Goal: Task Accomplishment & Management: Use online tool/utility

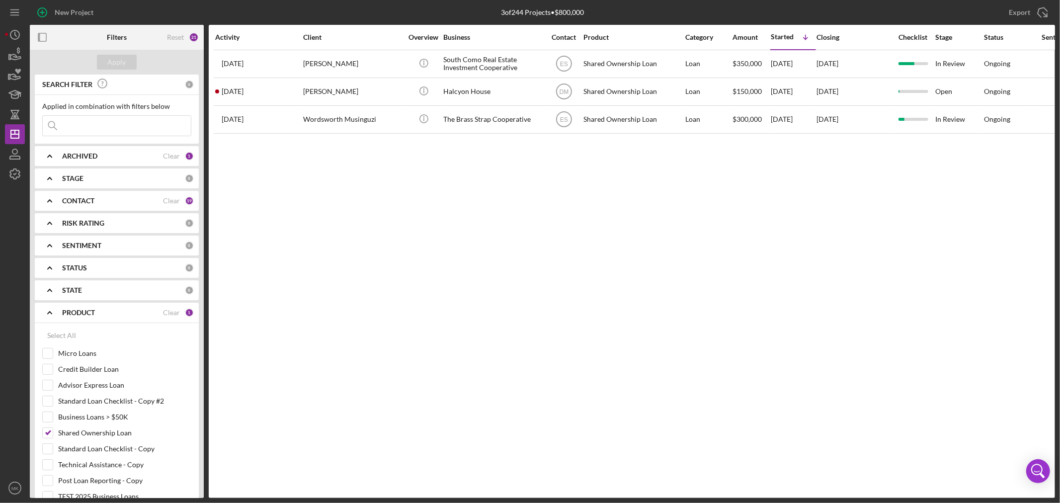
click at [50, 309] on icon "Icon/Expander" at bounding box center [49, 312] width 25 height 25
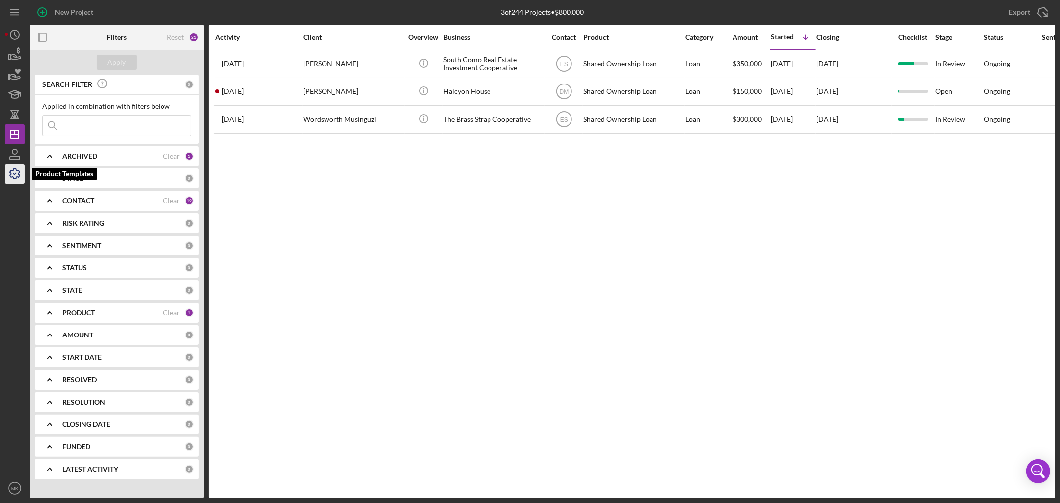
click at [15, 175] on icon "button" at bounding box center [14, 174] width 25 height 25
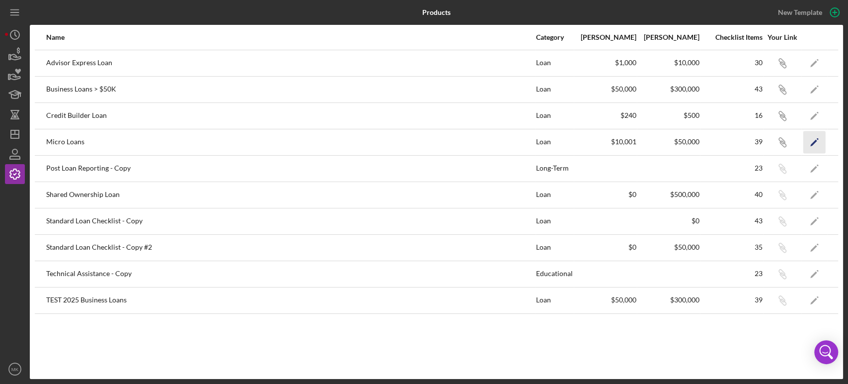
click at [815, 141] on polygon "button" at bounding box center [814, 142] width 7 height 7
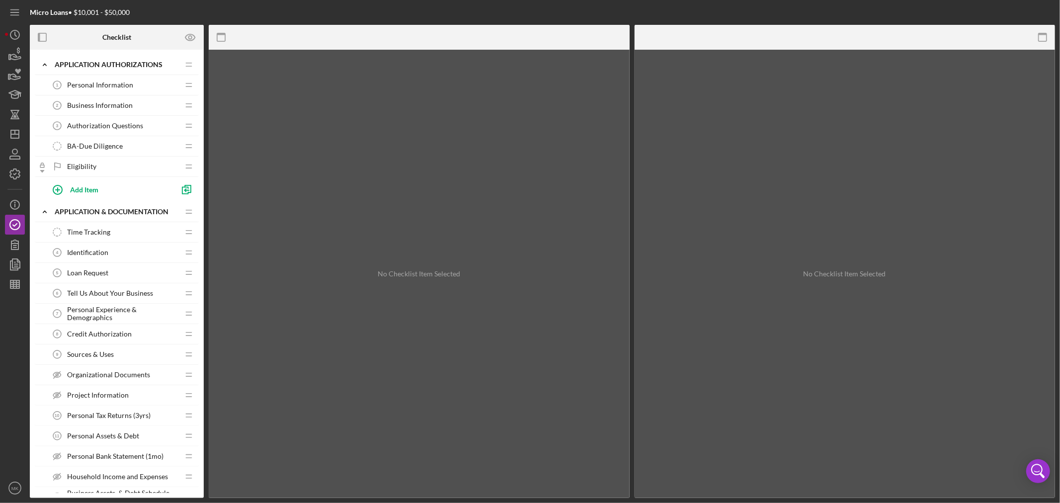
click at [122, 83] on span "Personal Information" at bounding box center [100, 85] width 66 height 8
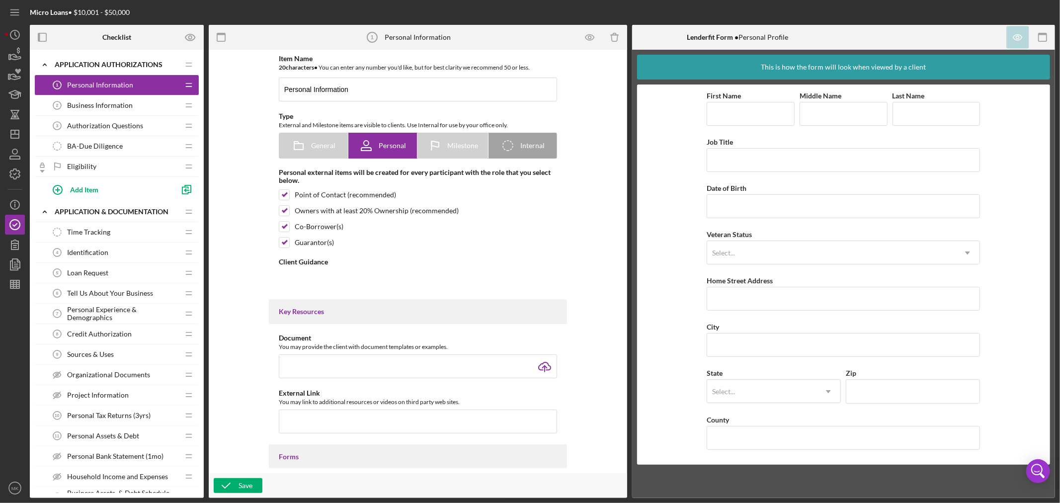
type textarea "<div> <div class="OutlineElement Ltr SCXW239324315 BCX0"> <p class="Paragraph S…"
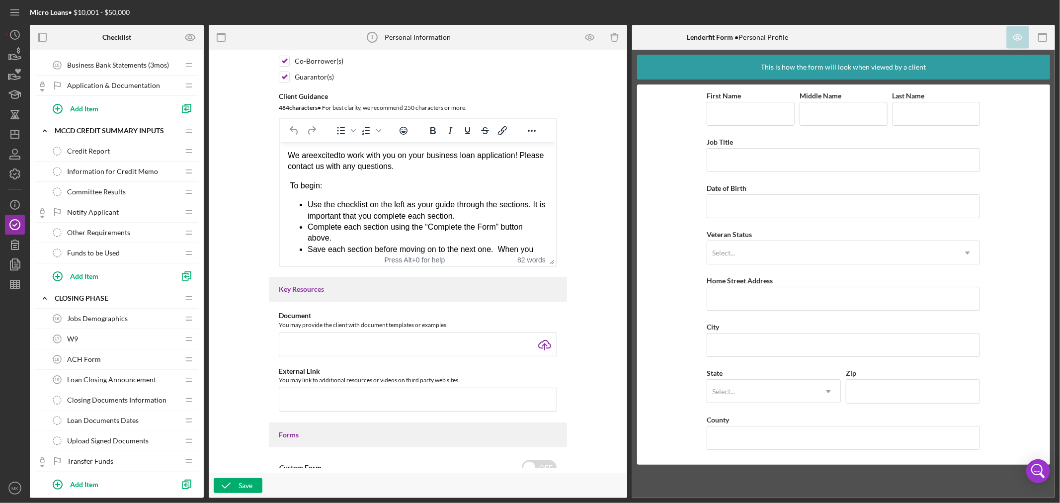
scroll to position [464, 0]
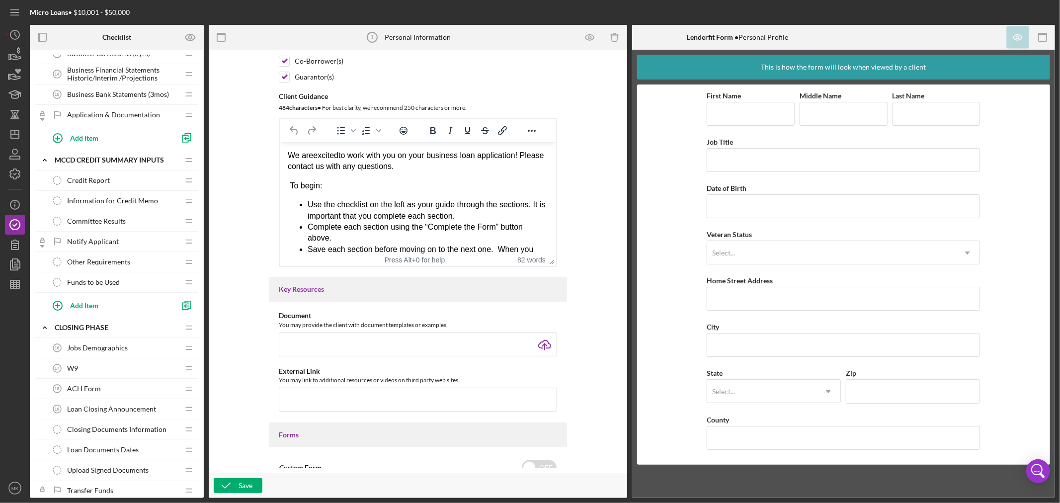
click at [143, 221] on div "Committee Results Committee Results" at bounding box center [113, 221] width 132 height 20
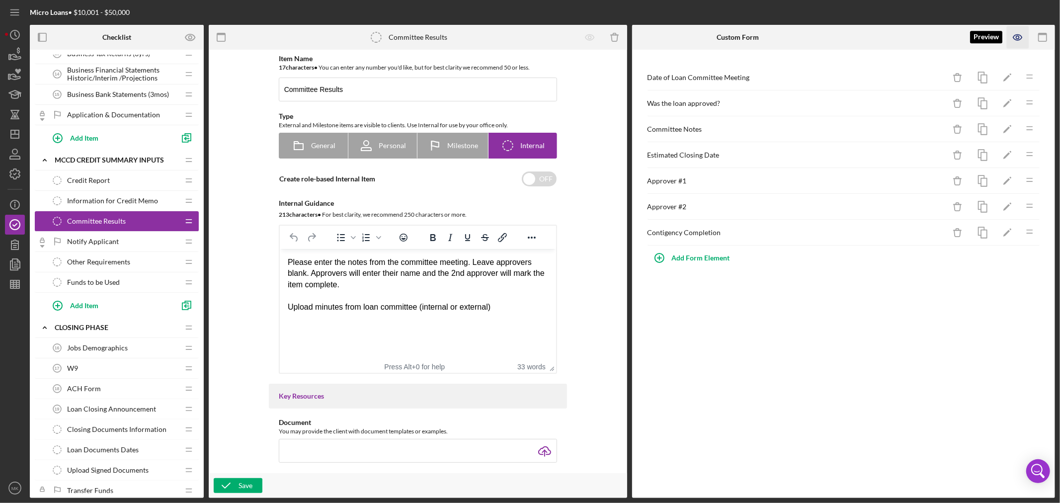
click at [1019, 33] on icon "button" at bounding box center [1018, 37] width 22 height 22
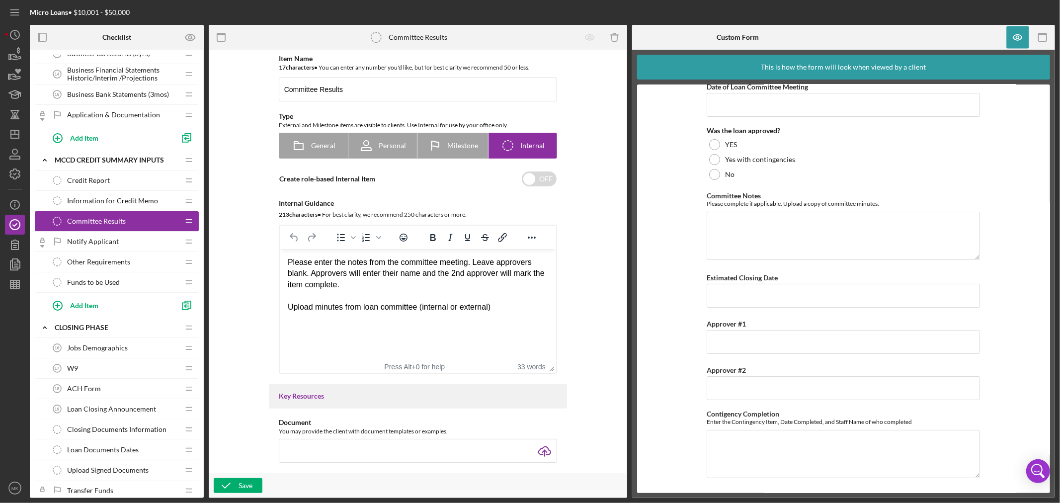
scroll to position [11, 0]
click at [1017, 36] on icon "button" at bounding box center [1018, 37] width 3 height 3
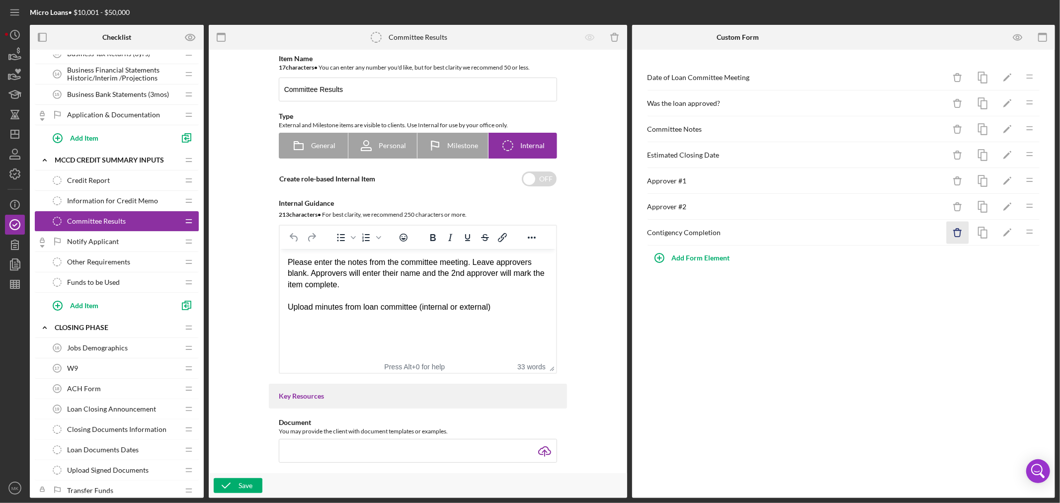
click at [957, 235] on icon "Icon/Delete" at bounding box center [958, 233] width 22 height 22
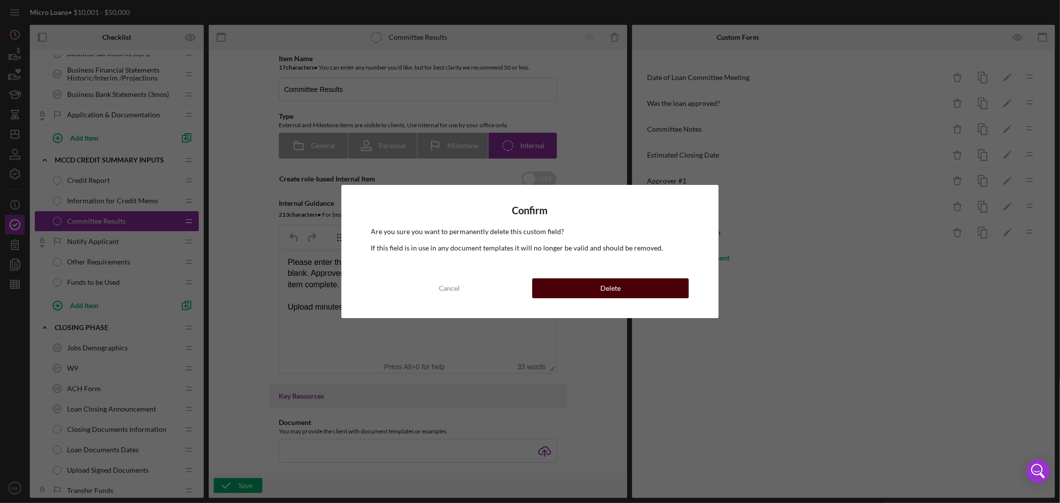
click at [614, 287] on div "Delete" at bounding box center [610, 288] width 20 height 20
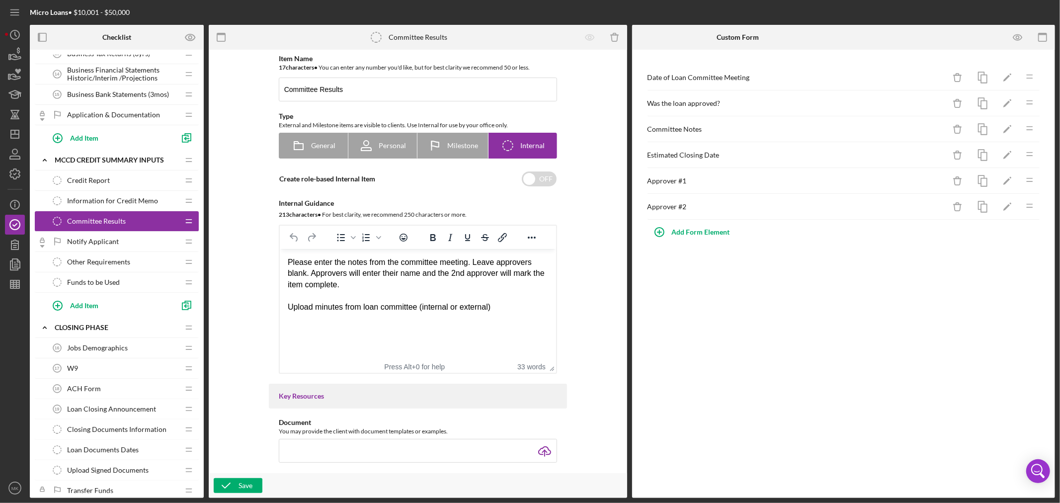
drag, startPoint x: 474, startPoint y: 264, endPoint x: 517, endPoint y: 284, distance: 48.3
click at [517, 284] on div "Please enter the notes from the committee meeting. Leave approvers blank. Appro…" at bounding box center [417, 273] width 260 height 33
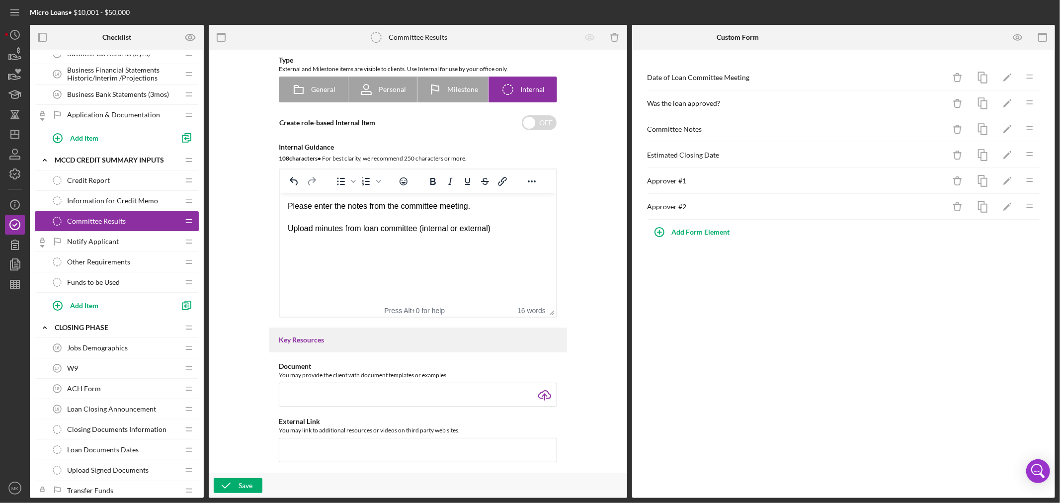
scroll to position [0, 0]
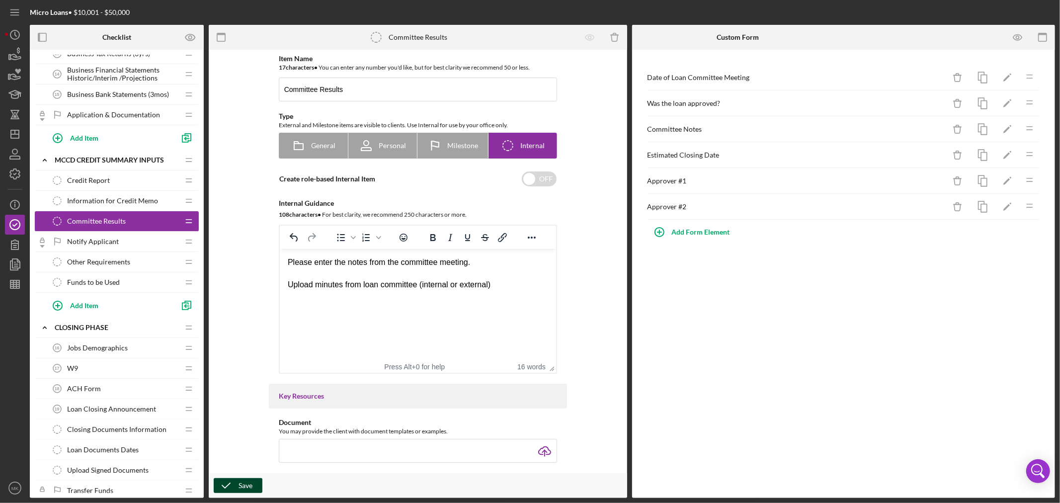
click at [242, 485] on div "Save" at bounding box center [246, 485] width 14 height 15
click at [145, 261] on div "Other Requirements Other Requirements" at bounding box center [113, 262] width 132 height 20
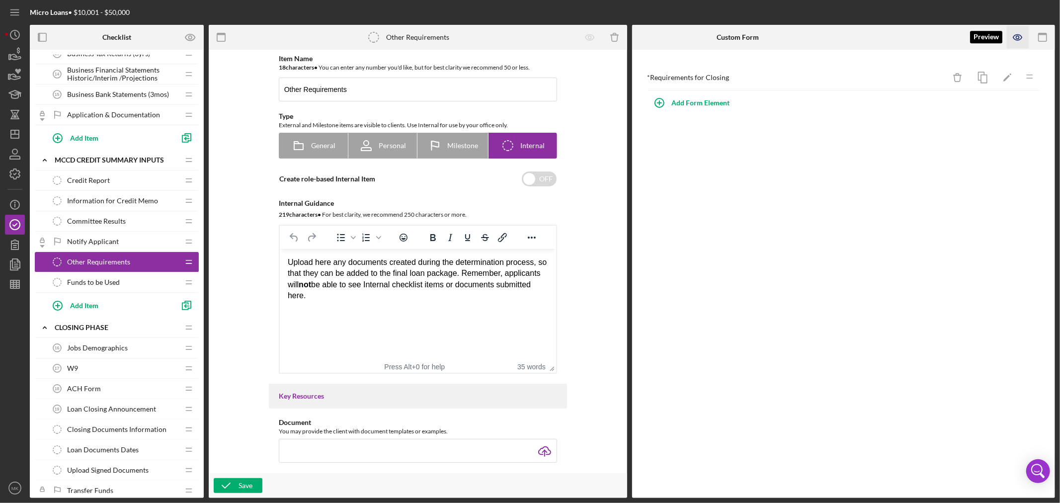
click at [1021, 36] on icon "button" at bounding box center [1018, 37] width 9 height 5
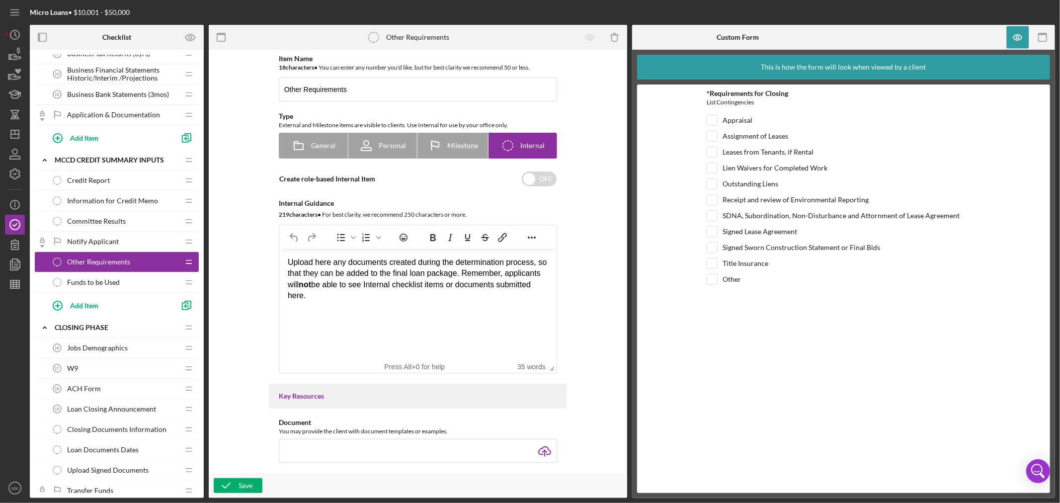
click at [123, 284] on div "Funds to be Used Funds to be Used" at bounding box center [113, 282] width 132 height 20
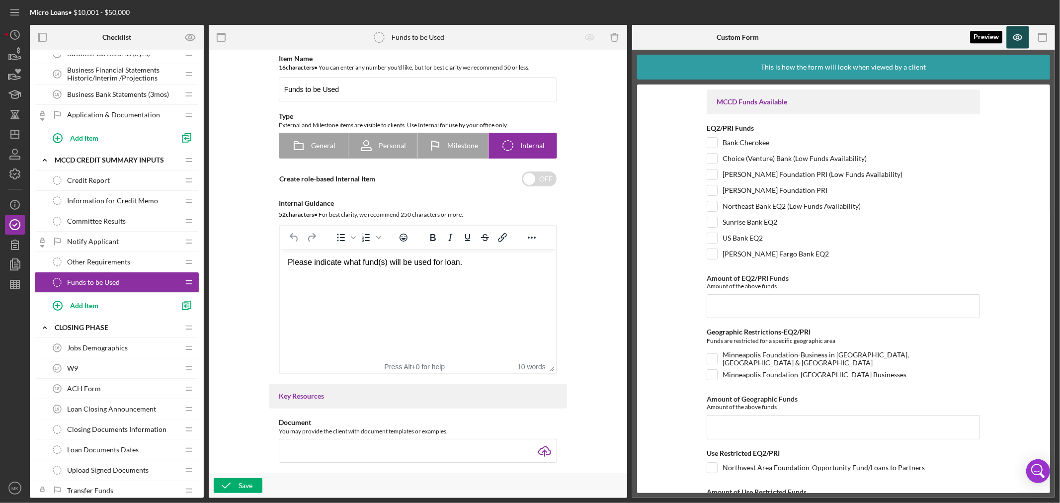
click at [1020, 35] on icon "button" at bounding box center [1018, 37] width 9 height 5
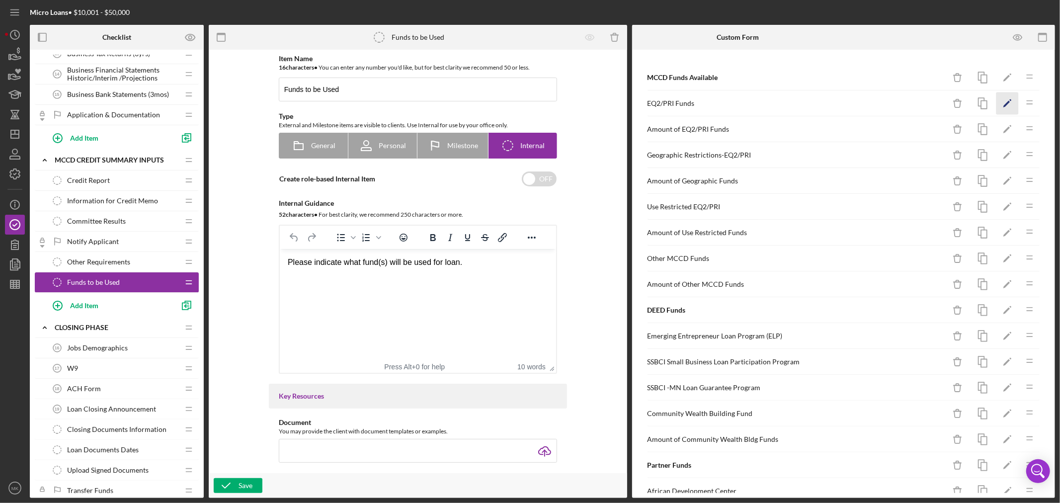
click at [1004, 102] on polygon "button" at bounding box center [1007, 104] width 7 height 7
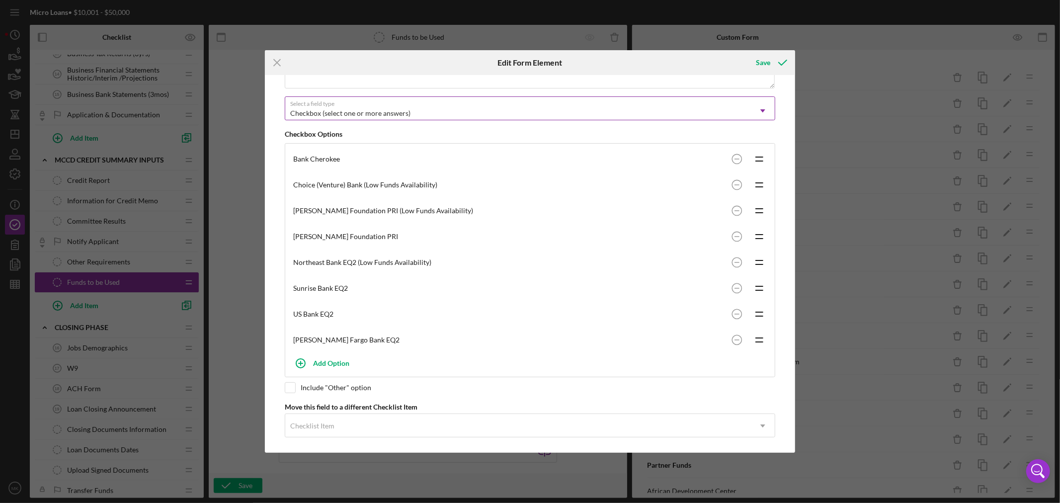
scroll to position [138, 0]
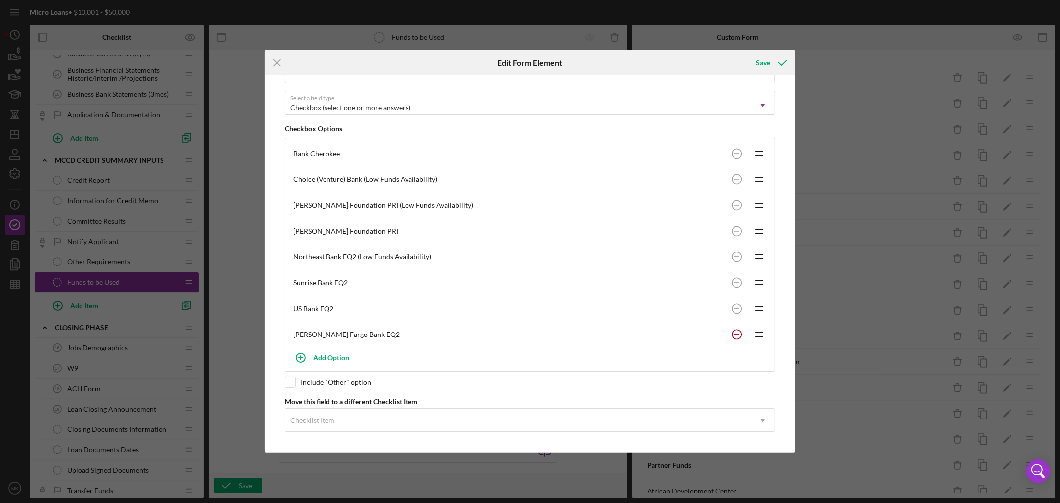
click at [737, 332] on circle at bounding box center [736, 334] width 9 height 9
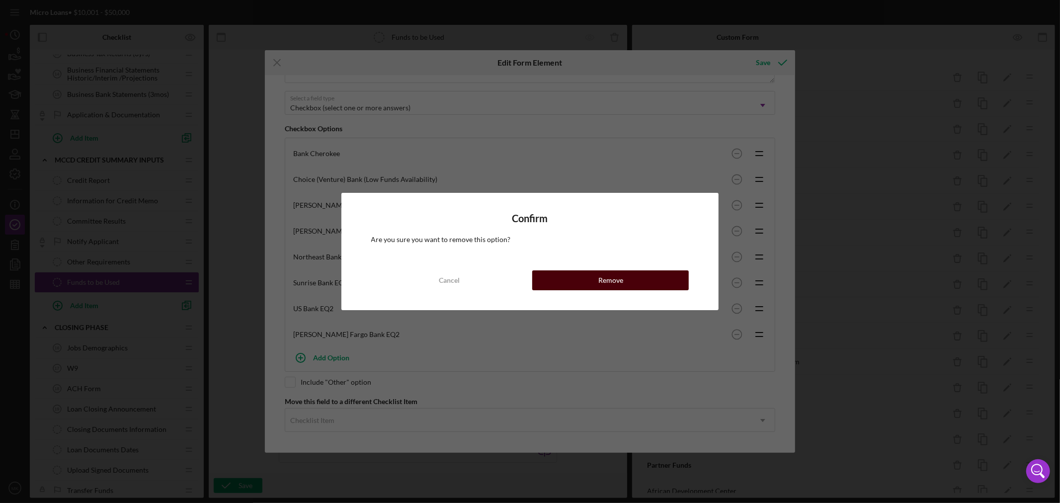
click at [612, 279] on div "Remove" at bounding box center [610, 280] width 25 height 20
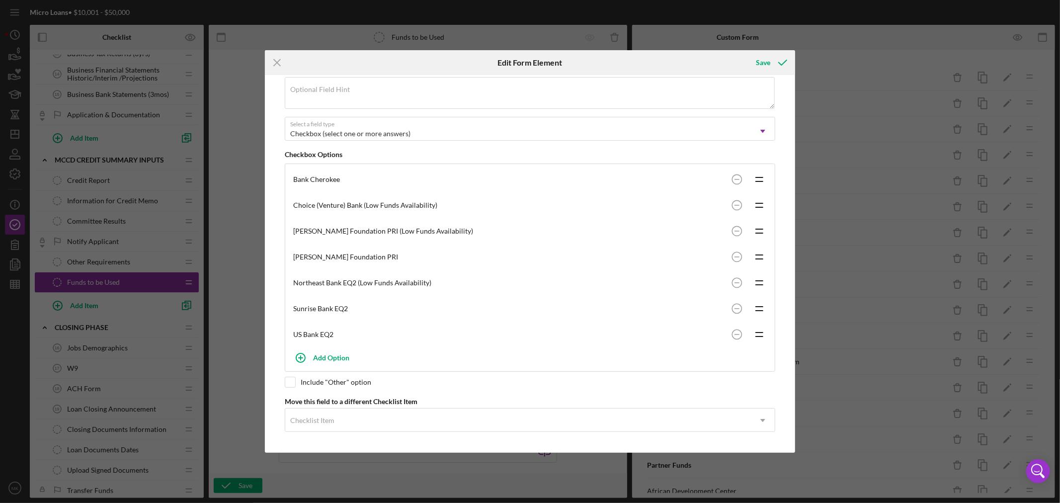
scroll to position [112, 0]
click at [765, 61] on div "Save" at bounding box center [763, 63] width 14 height 20
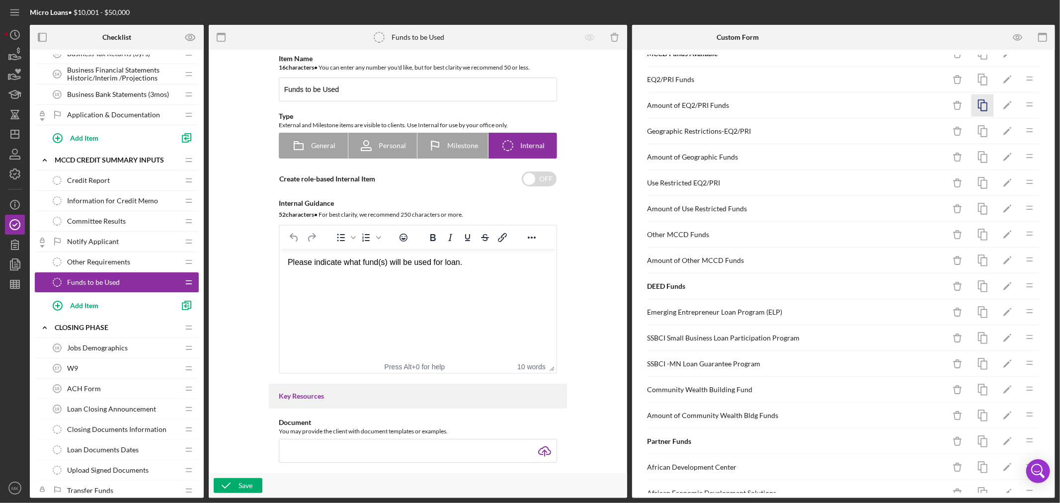
scroll to position [0, 0]
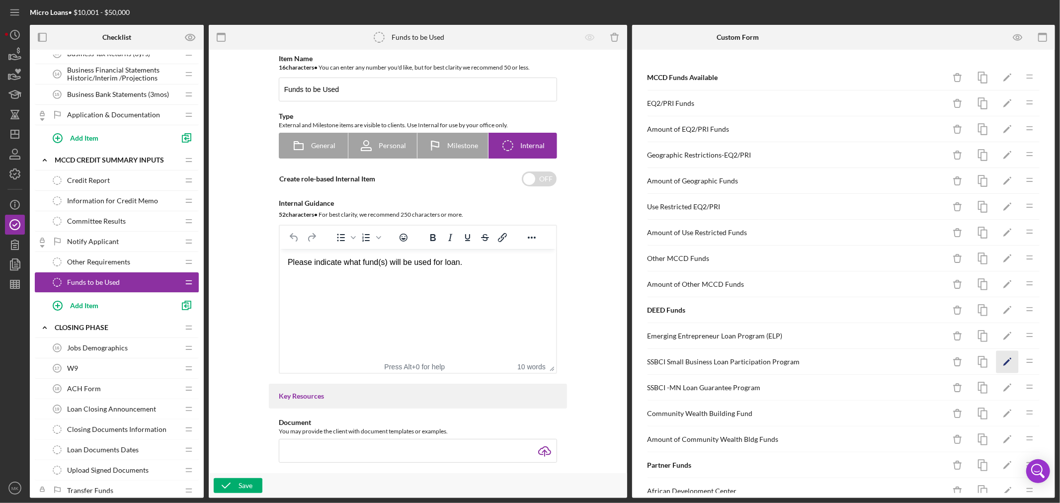
click at [998, 361] on icon "Icon/Edit" at bounding box center [1008, 362] width 22 height 22
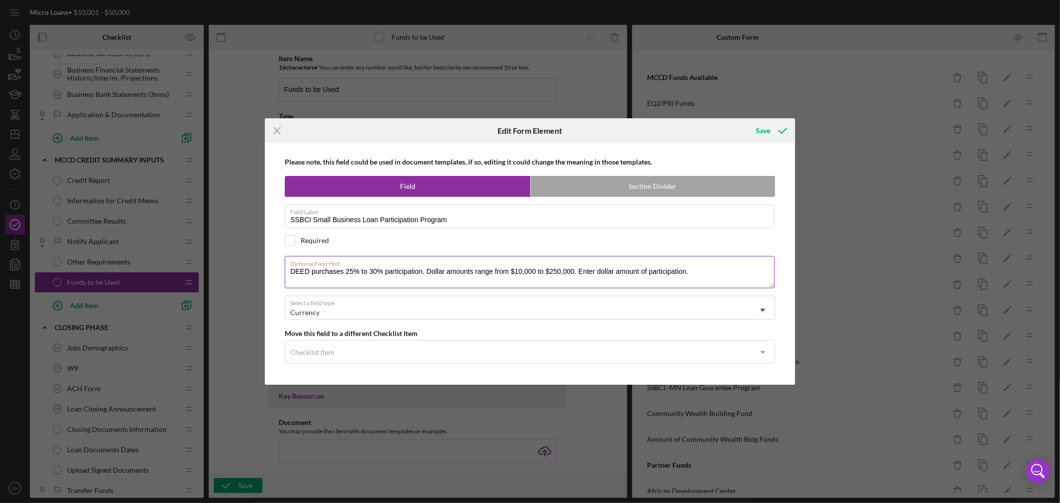
click at [360, 274] on textarea "DEED purchases 25% to 30% participation. Dollar amounts range from $10,000 to $…" at bounding box center [530, 272] width 490 height 32
click at [439, 269] on textarea "DEED purchases 25% (non-SEDI Loan) to 30% participation. Dollar amounts range f…" at bounding box center [530, 272] width 490 height 32
click at [394, 271] on textarea "DEED purchases 25% (non-SEDI Loan) to 30% (SEDI Loan) participation. Dollar amo…" at bounding box center [530, 272] width 490 height 32
click at [488, 273] on textarea "DEED purchases 25% (non-SEDI qualified Loan) to 30% (SEDI Loan) participation. …" at bounding box center [530, 272] width 490 height 32
drag, startPoint x: 443, startPoint y: 272, endPoint x: 345, endPoint y: 271, distance: 97.4
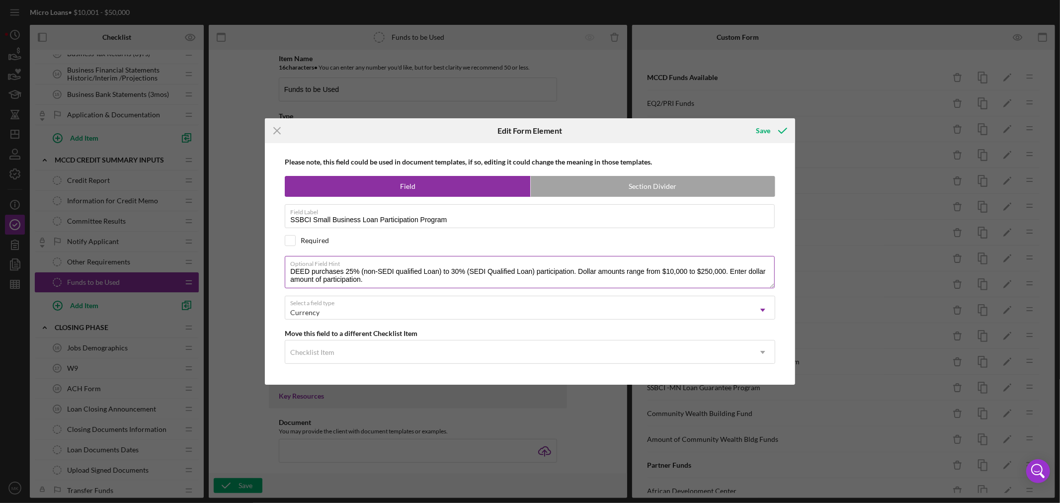
click at [345, 271] on textarea "DEED purchases 25% (non-SEDI qualified Loan) to 30% (SEDI Qualified Loan) parti…" at bounding box center [530, 272] width 490 height 32
click at [351, 270] on textarea "DEED purchases to 30% (SEDI Qualified Loan) participation. Dollar amounts range…" at bounding box center [530, 272] width 490 height 32
click at [430, 274] on textarea "DEED purchases 30% (SEDI Qualified Loan) participation. Dollar amounts range fr…" at bounding box center [530, 272] width 490 height 32
paste textarea "25% (non-SEDI qualified Loan)"
type textarea "DEED purchases 30% (SEDI Qualified Loan) 25% (non-SEDI qualified Loan) particip…"
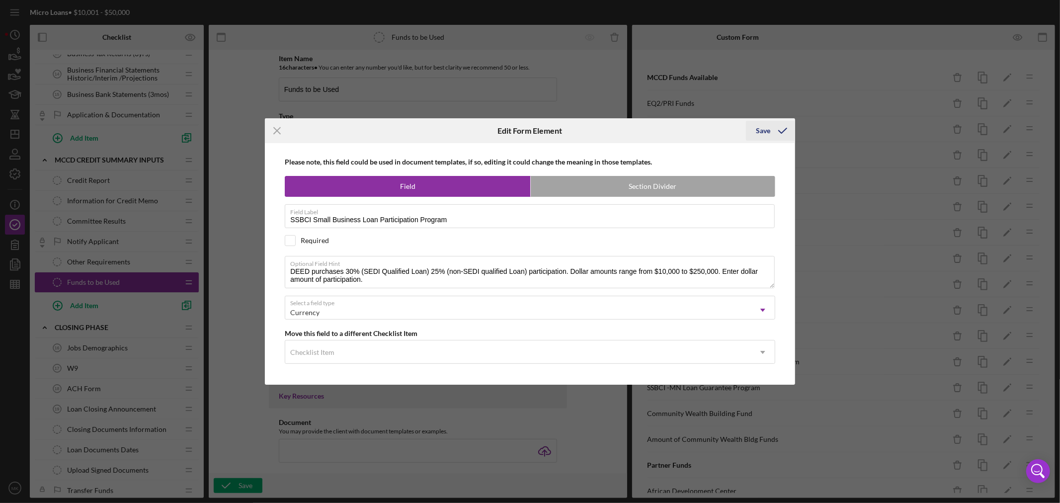
click at [763, 129] on div "Save" at bounding box center [763, 131] width 14 height 20
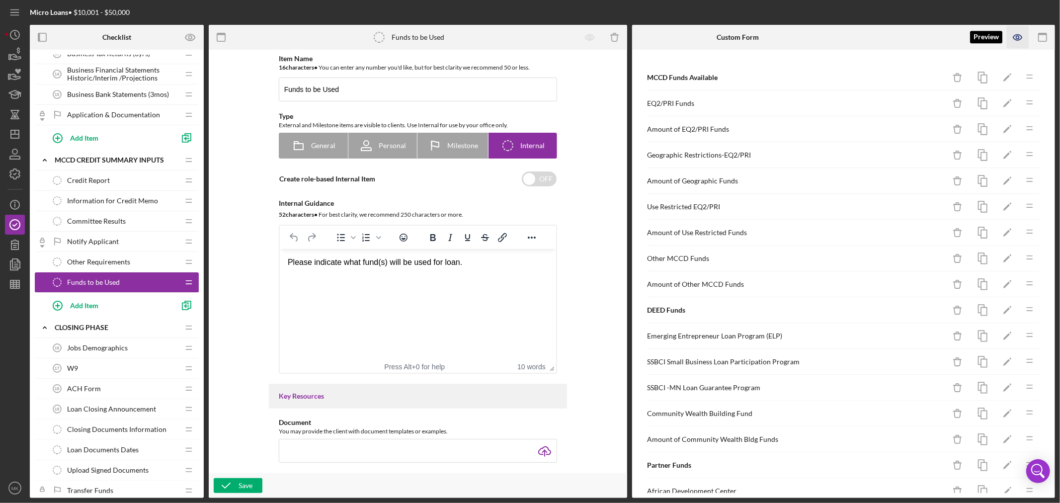
click at [1021, 36] on icon "button" at bounding box center [1018, 37] width 9 height 5
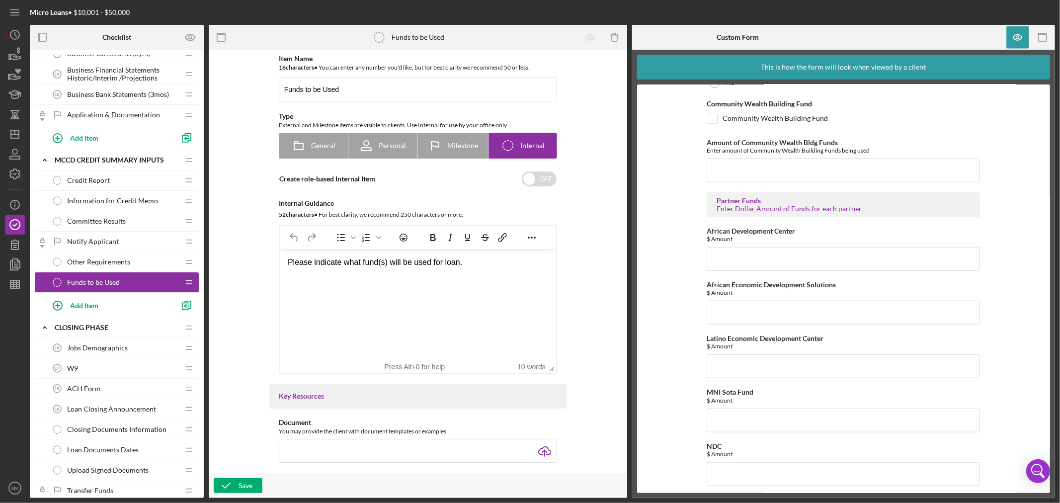
scroll to position [828, 0]
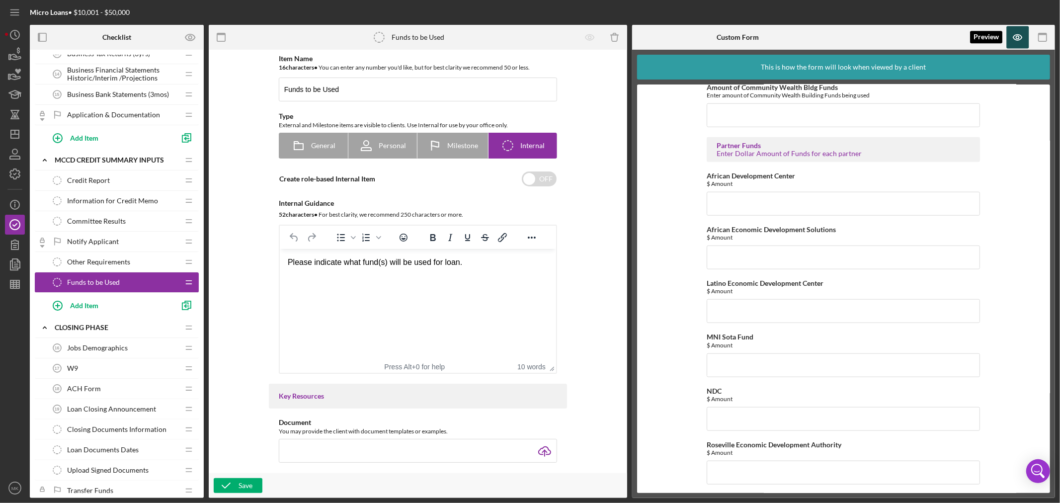
click at [1019, 37] on icon "button" at bounding box center [1018, 37] width 3 height 3
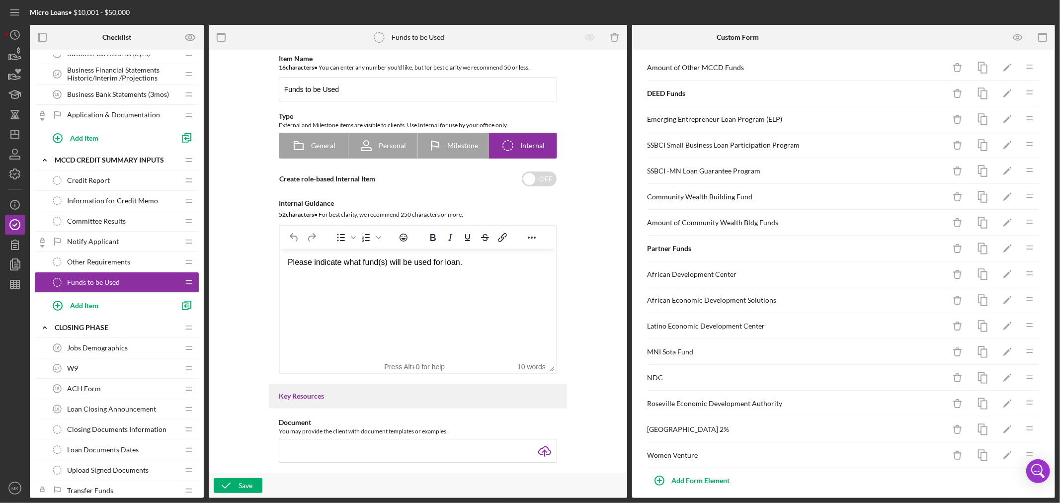
scroll to position [227, 0]
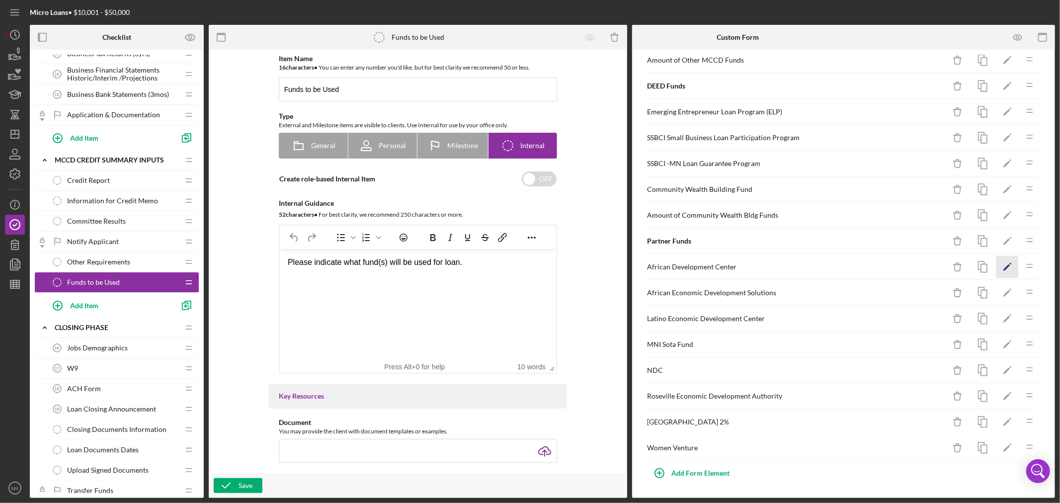
click at [1004, 264] on polygon "button" at bounding box center [1007, 267] width 7 height 7
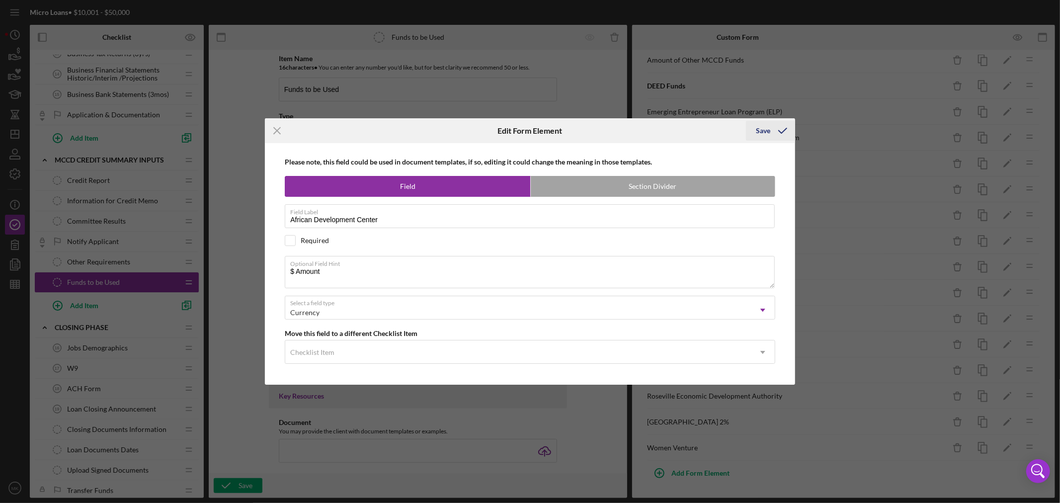
click at [767, 131] on div "Save" at bounding box center [763, 131] width 14 height 20
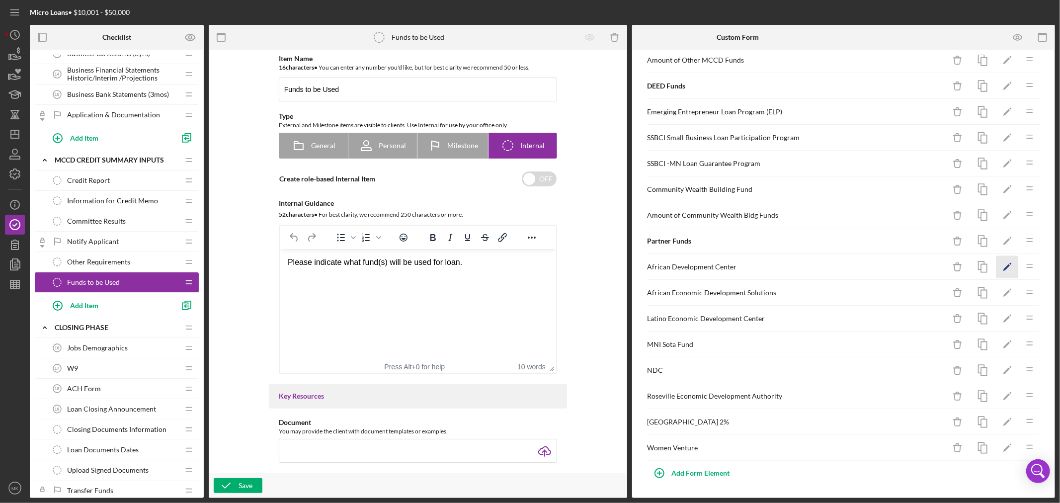
click at [998, 264] on icon "Icon/Edit" at bounding box center [1008, 267] width 22 height 22
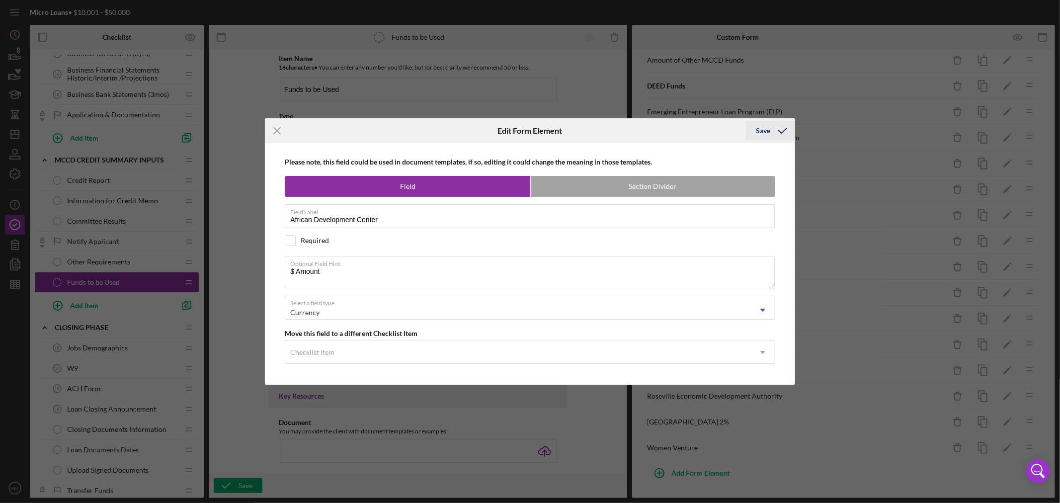
click at [764, 128] on div "Save" at bounding box center [763, 131] width 14 height 20
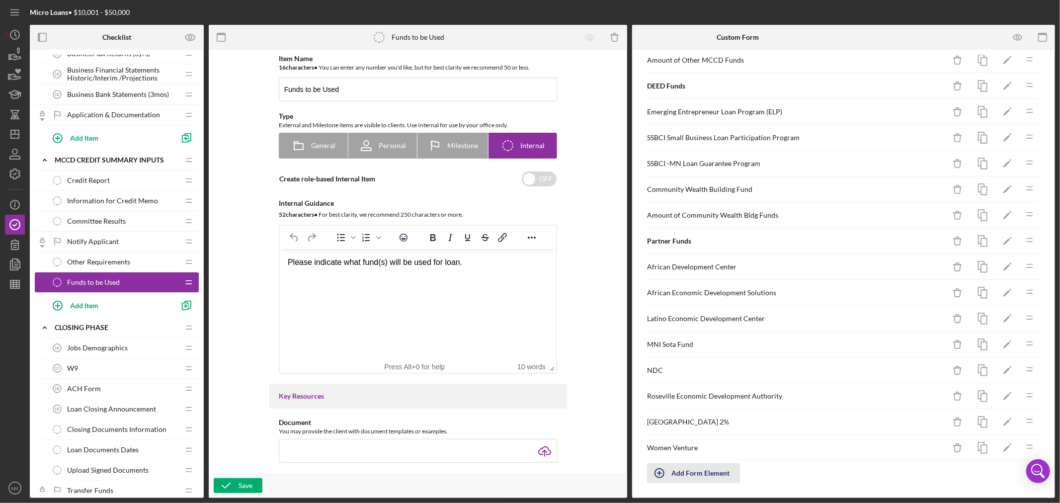
click at [704, 471] on div "Add Form Element" at bounding box center [701, 473] width 58 height 20
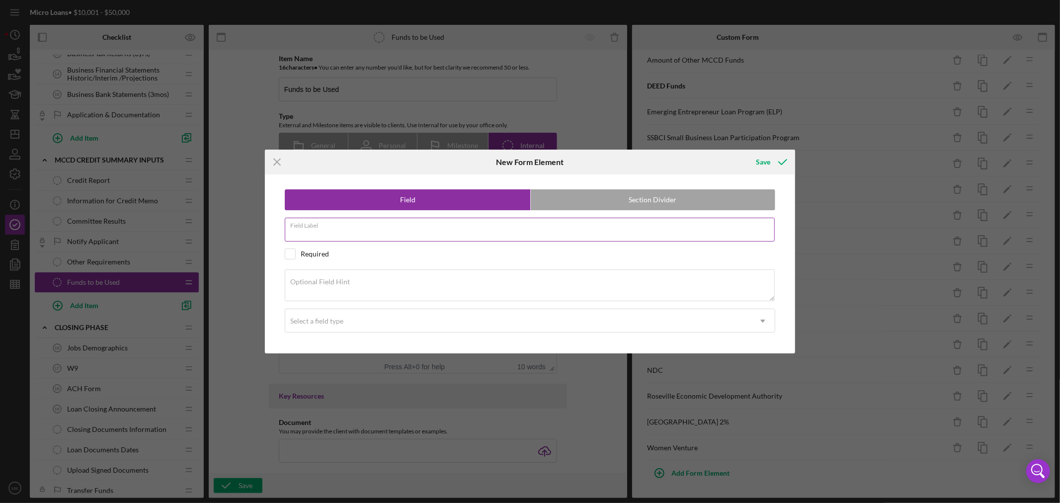
click at [354, 227] on div "Field Label" at bounding box center [530, 230] width 491 height 25
type input "ADC Participation or Stand Alone"
click at [425, 319] on div "Select a field type" at bounding box center [518, 321] width 466 height 23
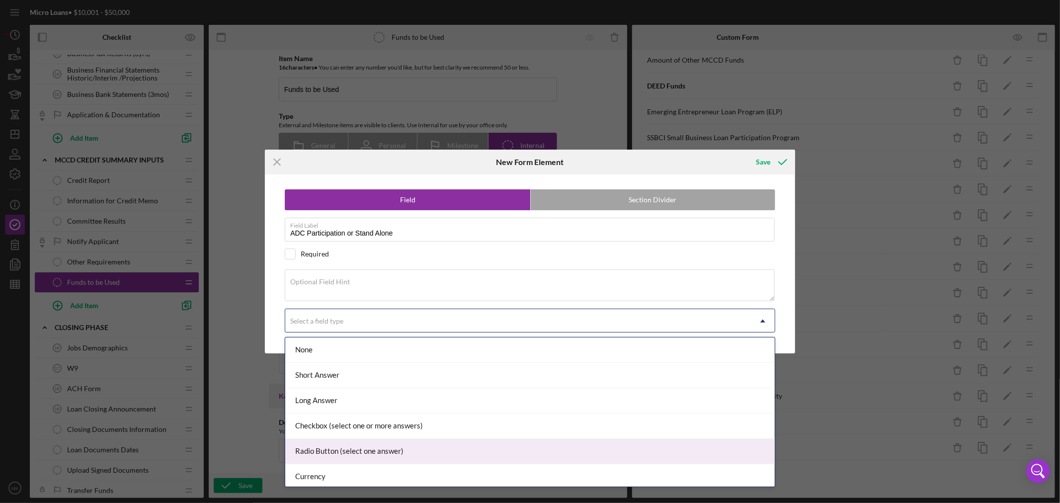
click at [376, 453] on div "Radio Button (select one answer)" at bounding box center [530, 451] width 490 height 25
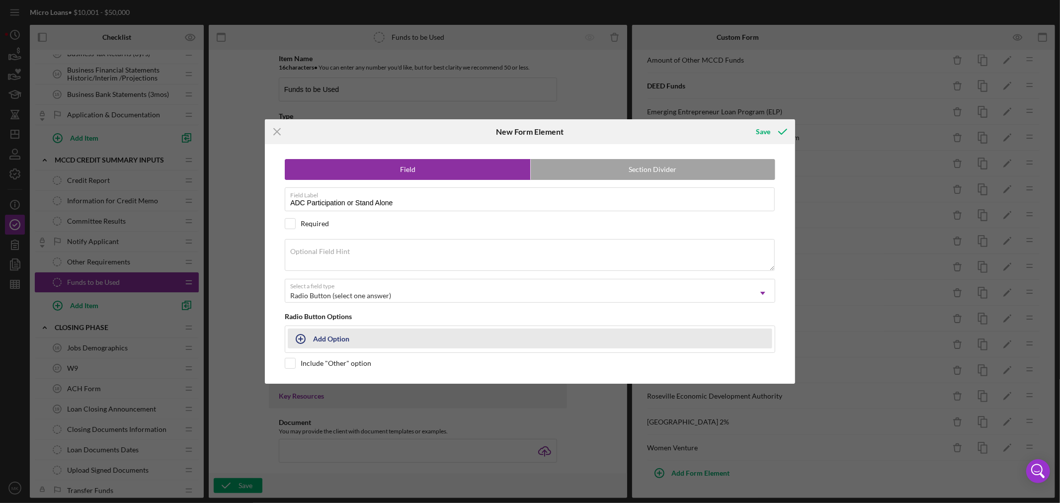
click at [331, 338] on div "Add Option" at bounding box center [331, 338] width 36 height 19
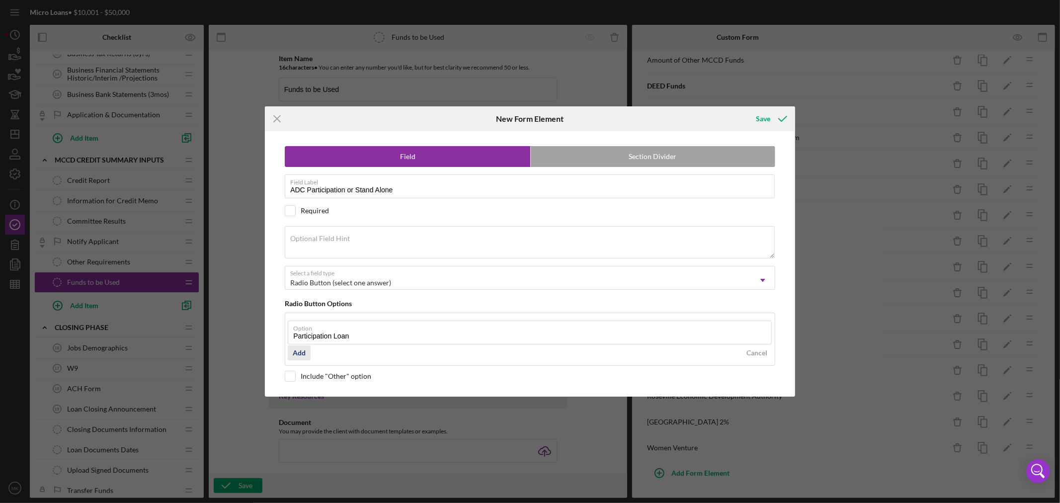
type input "Participation Loan"
click at [297, 353] on div "Add" at bounding box center [299, 352] width 13 height 15
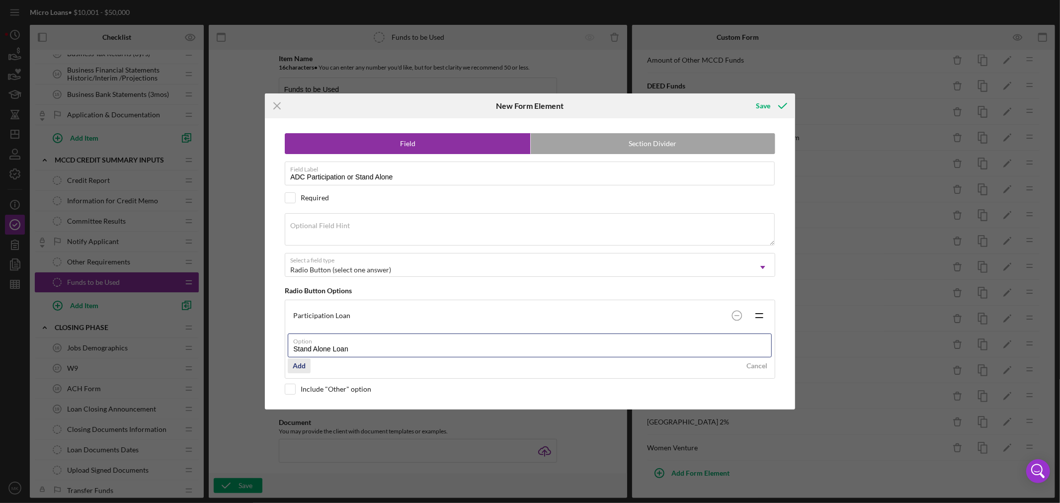
type input "Stand Alone Loan"
click at [301, 364] on div "Add" at bounding box center [299, 365] width 13 height 15
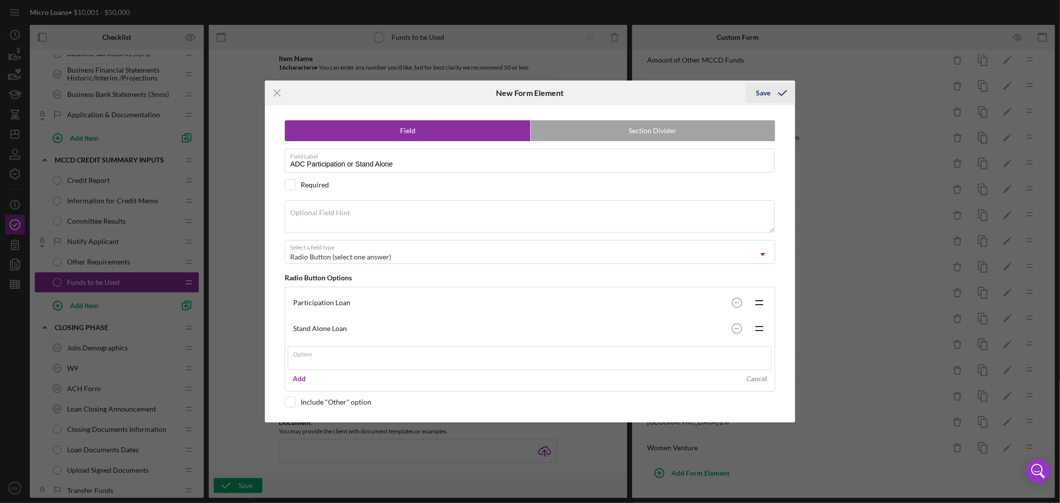
click at [765, 90] on div "Icon/Menu Close New Form Element Save Field Section Divider Field Label ADC Par…" at bounding box center [530, 251] width 1060 height 503
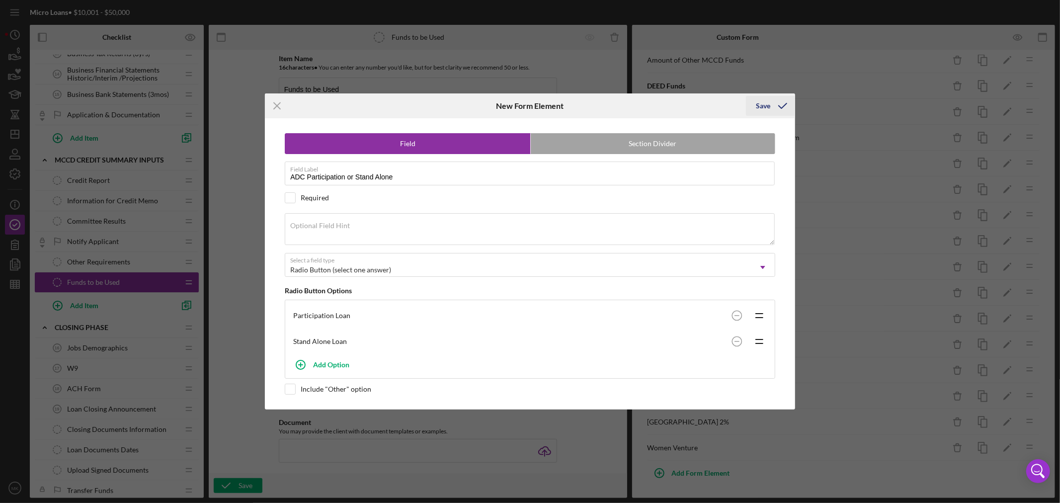
click at [768, 104] on div "Save" at bounding box center [763, 106] width 14 height 20
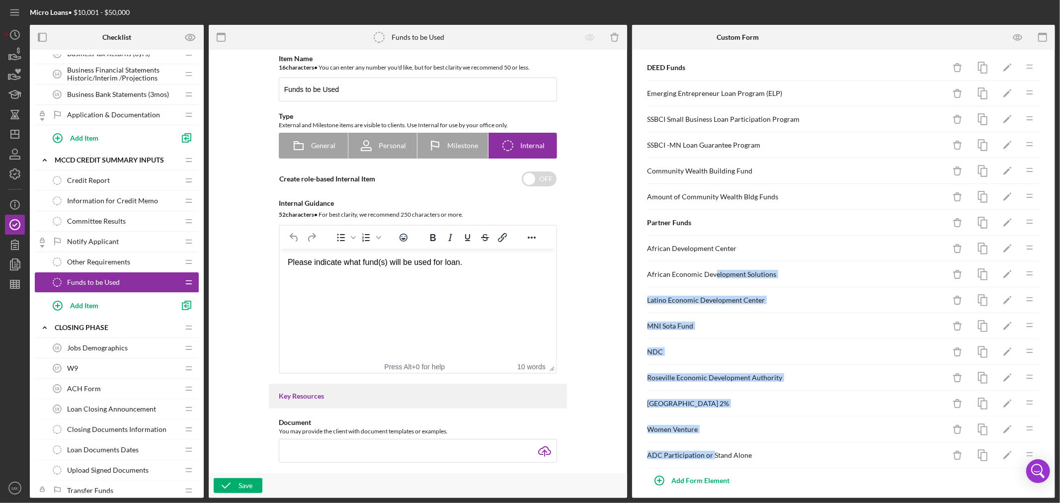
drag, startPoint x: 713, startPoint y: 456, endPoint x: 714, endPoint y: 280, distance: 176.0
click at [713, 275] on div "MCCD Funds Available Icon/Delete Icon/Edit Icon/Drag EQ2/PRI Funds Icon/Delete …" at bounding box center [844, 145] width 394 height 646
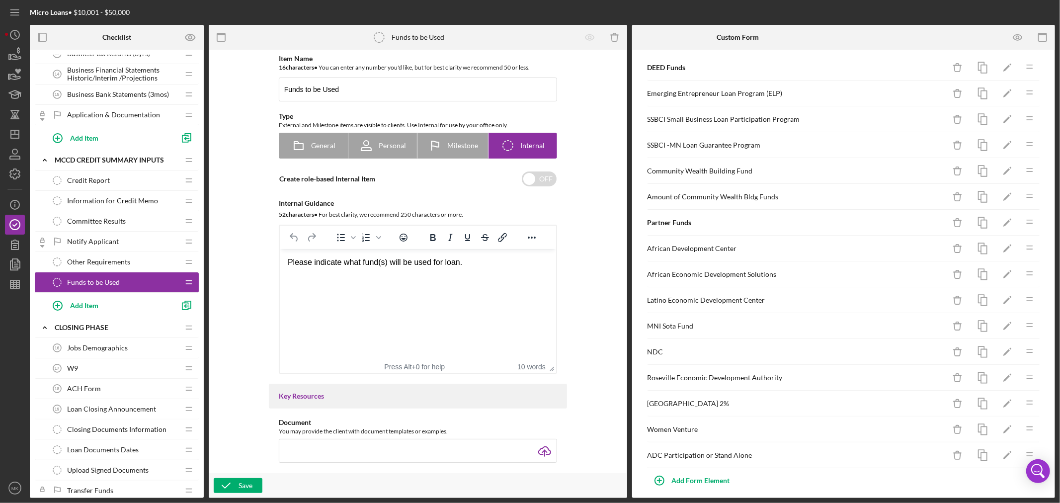
click at [751, 463] on div "ADC Participation or Stand Alone Icon/Delete Icon/Edit Icon/Drag" at bounding box center [844, 455] width 394 height 26
click at [1019, 36] on icon "button" at bounding box center [1018, 37] width 22 height 22
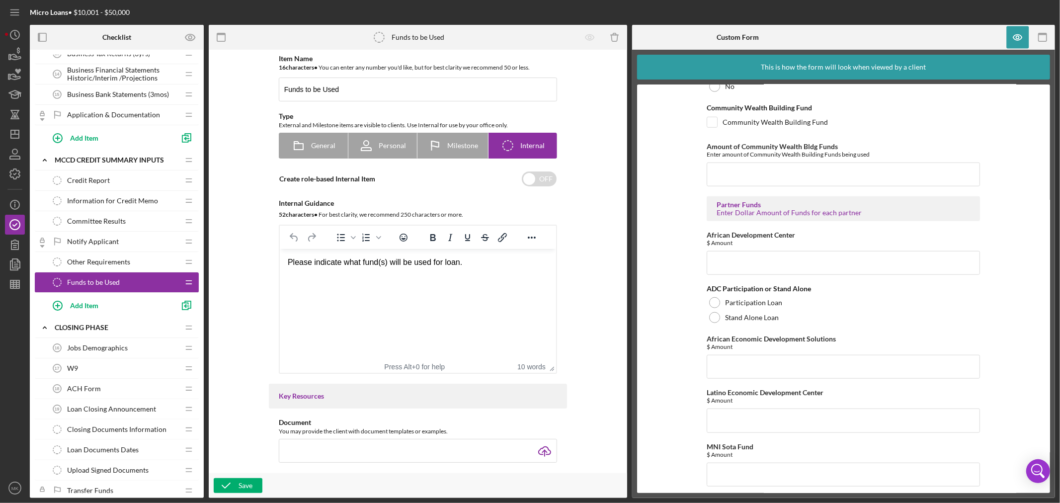
scroll to position [773, 0]
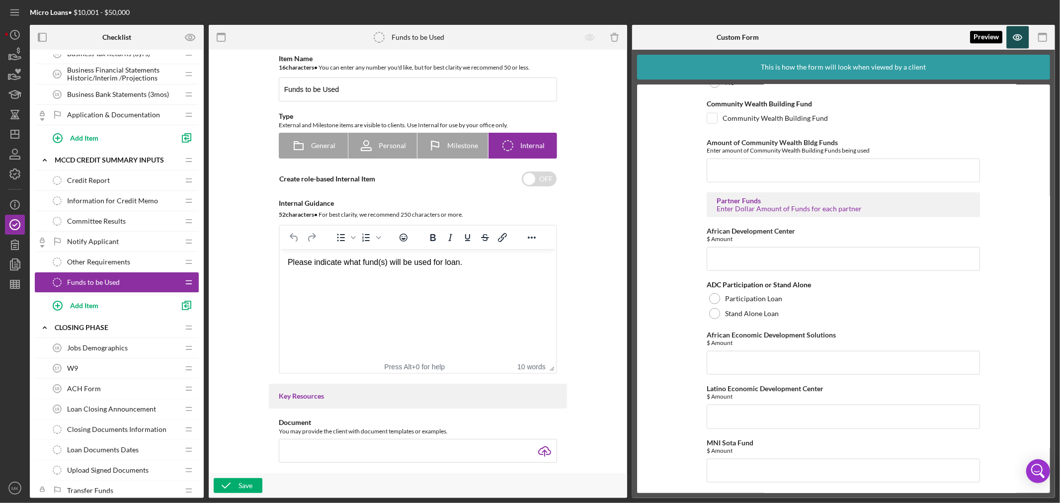
click at [1019, 36] on icon "button" at bounding box center [1018, 37] width 22 height 22
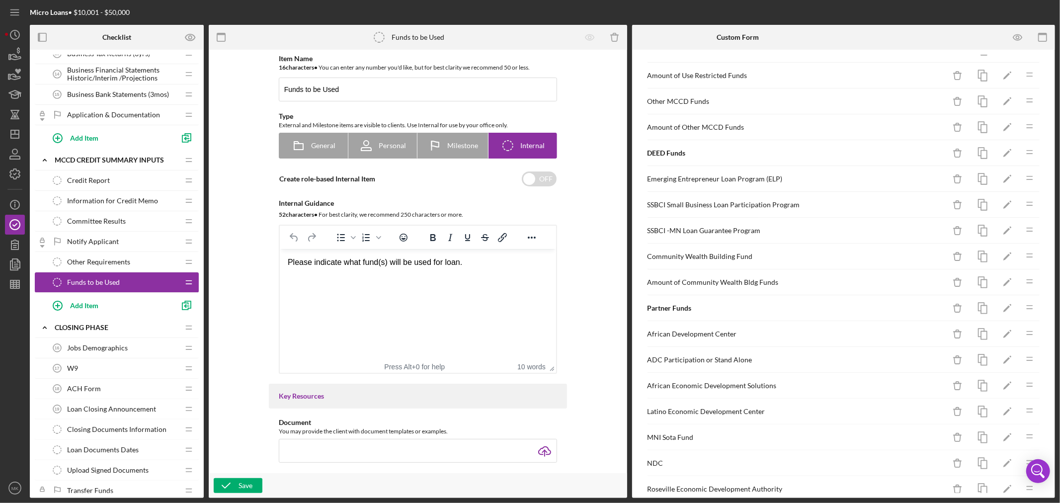
scroll to position [253, 0]
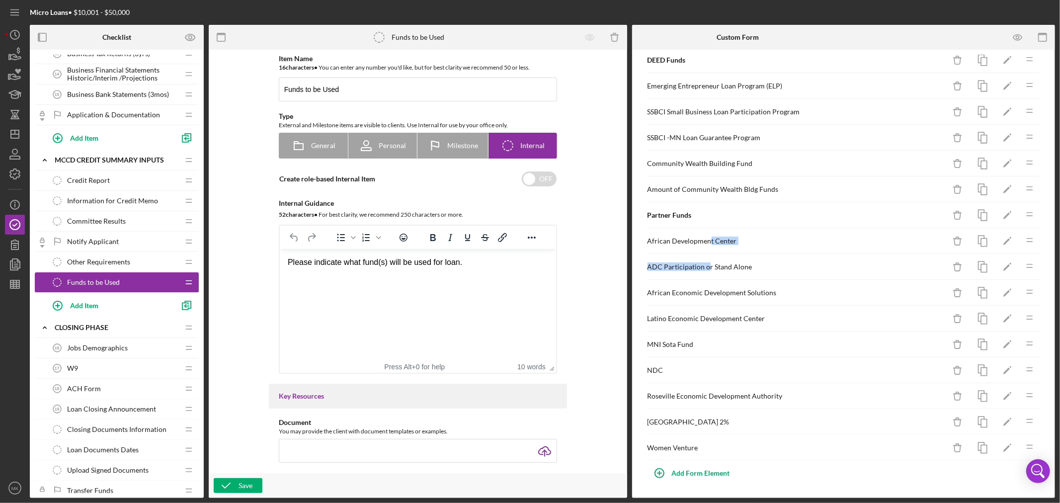
drag, startPoint x: 708, startPoint y: 265, endPoint x: 714, endPoint y: 255, distance: 11.3
click at [710, 252] on div "MCCD Funds Available Icon/Delete Icon/Edit Icon/Drag EQ2/PRI Funds Icon/Delete …" at bounding box center [844, 138] width 394 height 646
click at [13, 488] on text "MK" at bounding box center [14, 488] width 7 height 5
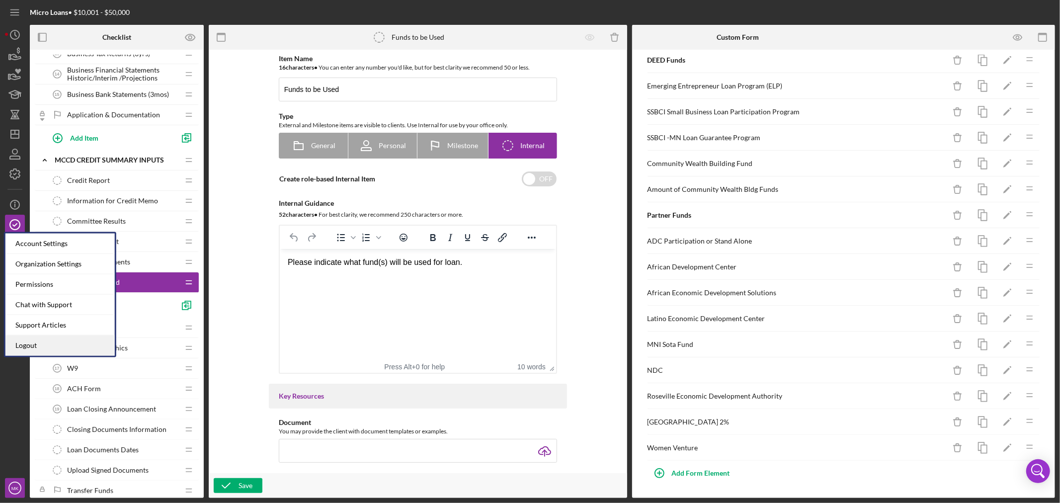
click at [57, 345] on link "Logout" at bounding box center [59, 346] width 109 height 20
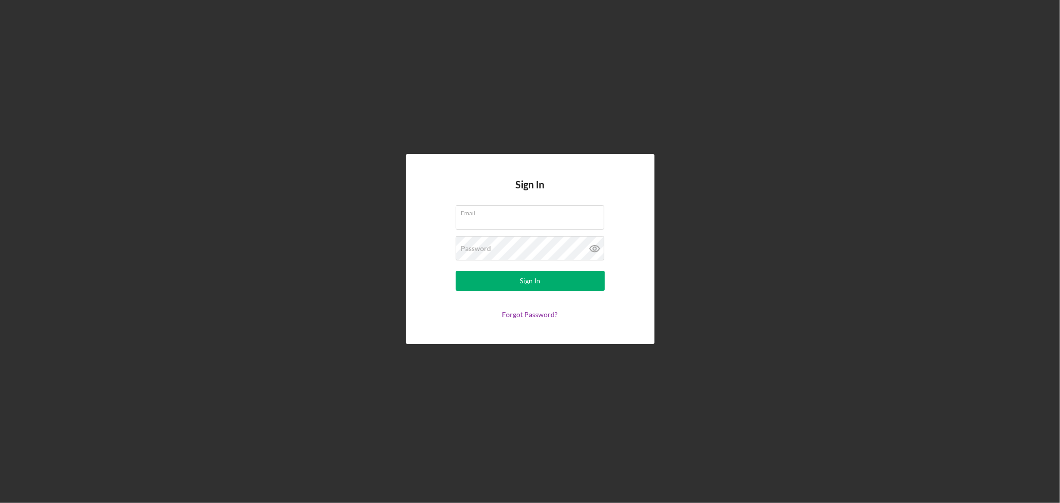
type input "[EMAIL_ADDRESS][DOMAIN_NAME]"
